Goal: Check status: Check status

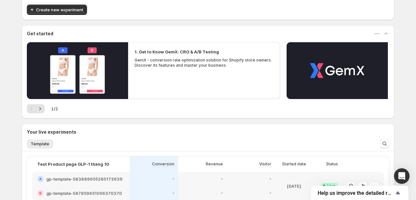
scroll to position [127, 0]
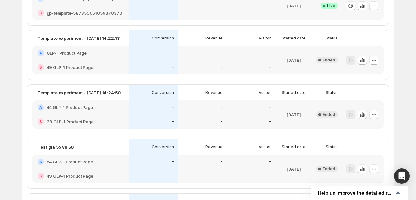
scroll to position [35, 0]
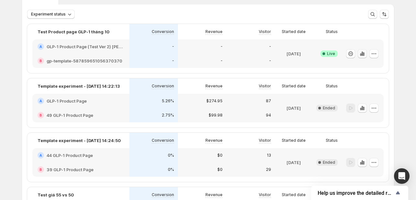
click at [361, 54] on icon "button" at bounding box center [362, 53] width 6 height 6
click at [377, 54] on icon "button" at bounding box center [374, 53] width 6 height 6
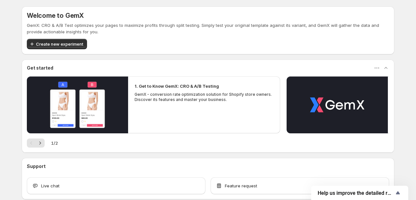
scroll to position [34, 0]
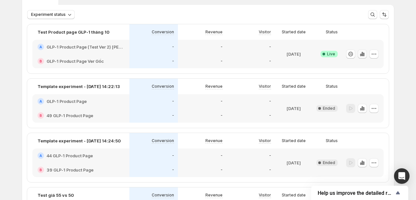
click at [364, 53] on icon "button" at bounding box center [363, 55] width 1 height 4
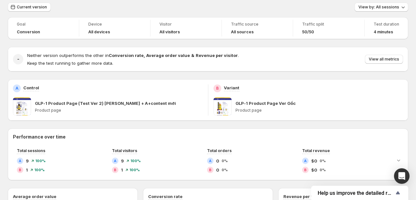
scroll to position [23, 0]
